Goal: Transaction & Acquisition: Obtain resource

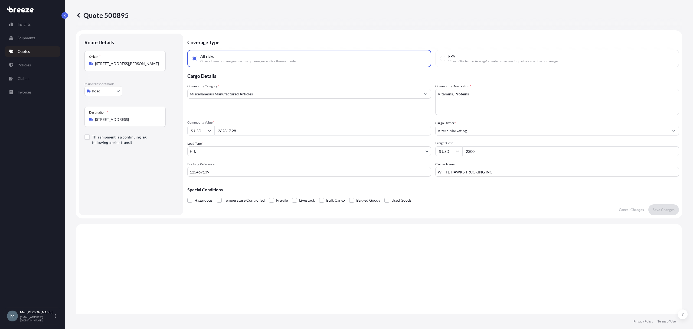
select select "Road"
select select "2"
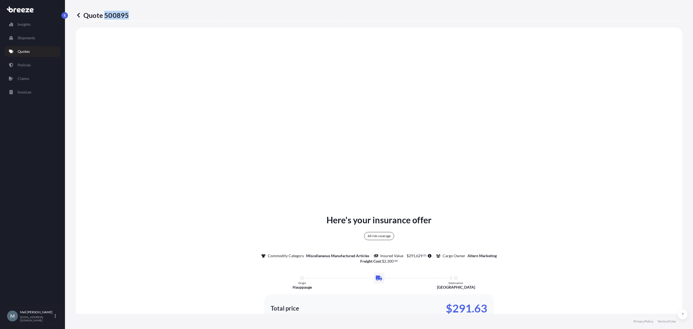
type input "[STREET_ADDRESS]"
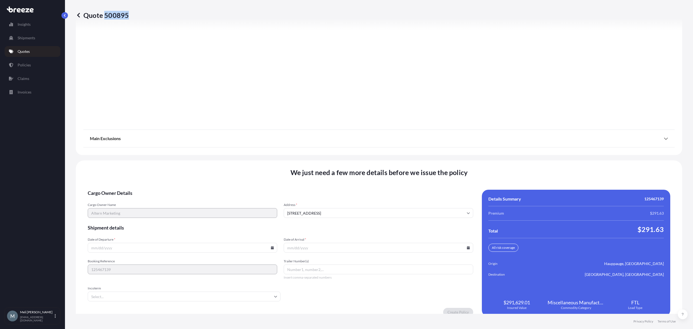
scroll to position [616, 0]
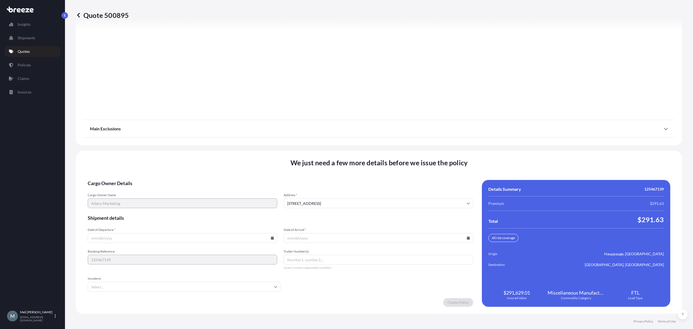
click at [271, 237] on icon at bounding box center [272, 237] width 3 height 3
click at [169, 178] on button "8" at bounding box center [169, 179] width 9 height 9
type input "[DATE]"
click at [467, 238] on icon at bounding box center [468, 237] width 3 height 3
click at [389, 194] on div "13 14 15 16 17 18 19" at bounding box center [375, 189] width 87 height 10
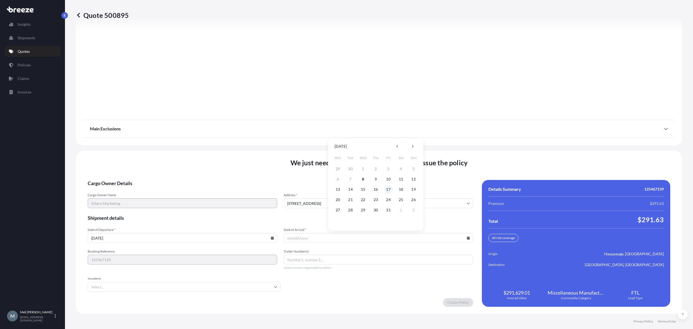
click at [389, 190] on button "17" at bounding box center [388, 189] width 9 height 9
type input "[DATE]"
click at [330, 262] on input "Trailer Number(s)" at bounding box center [379, 259] width 190 height 10
paste input "2021"
type input "2021"
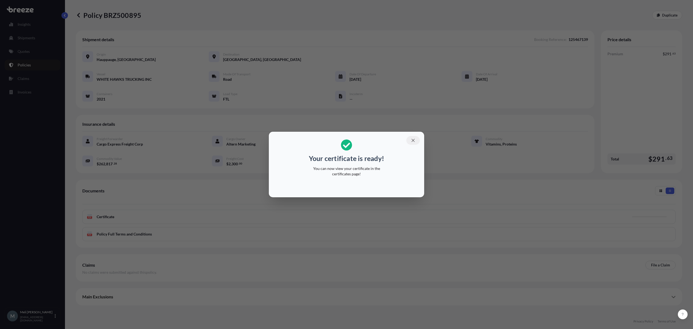
click at [410, 140] on button "button" at bounding box center [413, 140] width 14 height 9
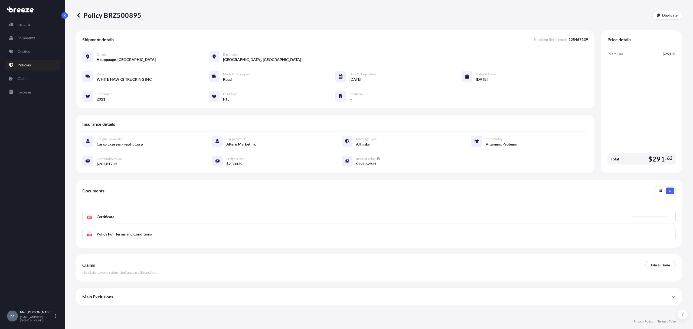
click at [133, 18] on p "Policy BRZ500895" at bounding box center [109, 15] width 66 height 9
copy p "BRZ500895"
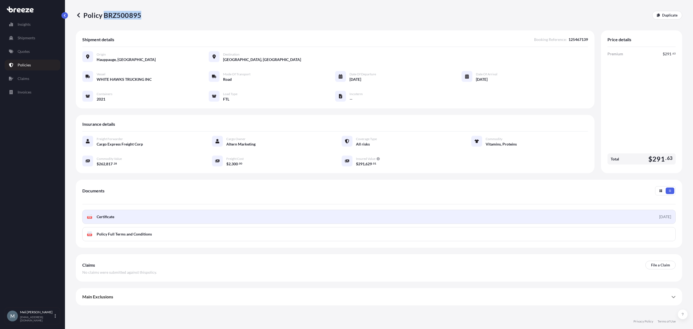
click at [276, 217] on link "PDF Certificate [DATE]" at bounding box center [378, 217] width 593 height 14
